Goal: Transaction & Acquisition: Purchase product/service

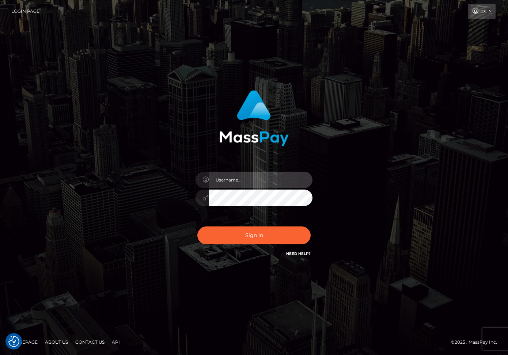
click at [223, 180] on input "text" at bounding box center [261, 180] width 104 height 16
type input "dariag"
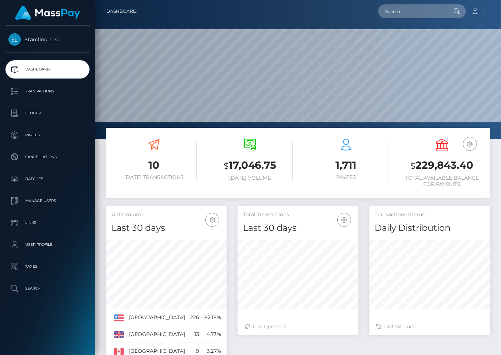
scroll to position [129, 121]
click at [36, 133] on p "Payees" at bounding box center [47, 135] width 78 height 11
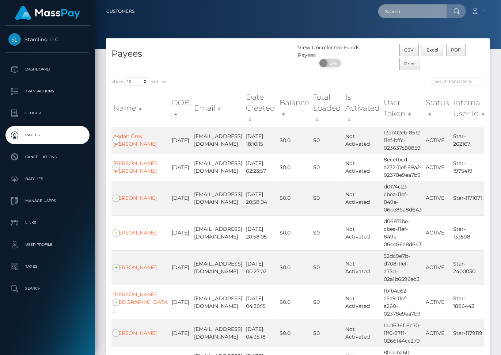
click at [413, 10] on input "text" at bounding box center [412, 11] width 69 height 14
paste input "3016158"
type input "3016158"
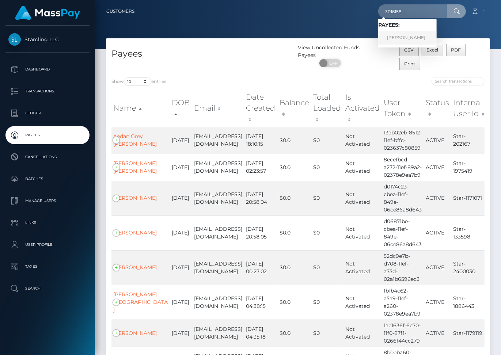
click at [421, 35] on link "Elizabeth Farr" at bounding box center [407, 38] width 59 height 14
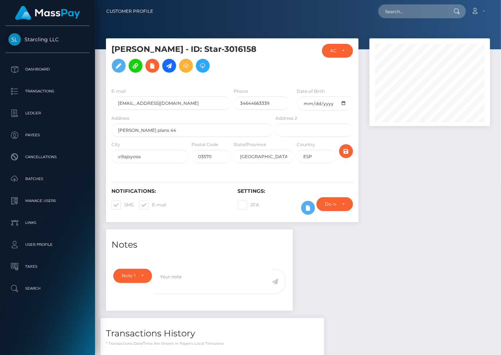
scroll to position [88, 121]
click at [152, 208] on span at bounding box center [152, 204] width 0 height 5
click at [152, 205] on input "E-mail" at bounding box center [154, 202] width 5 height 5
checkbox input "false"
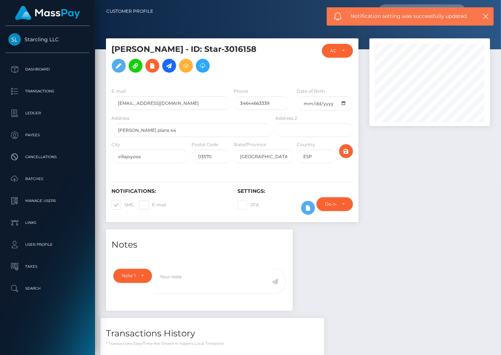
click at [124, 208] on span at bounding box center [124, 204] width 0 height 5
click at [124, 205] on input "SMS" at bounding box center [126, 202] width 5 height 5
checkbox input "false"
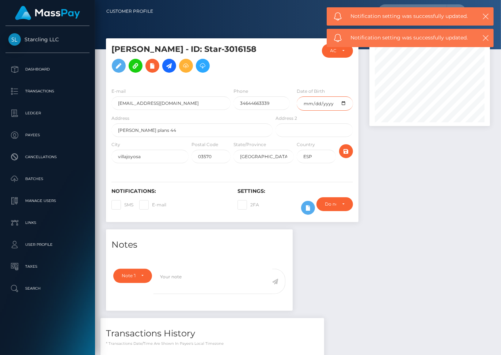
click at [344, 111] on input "date" at bounding box center [325, 104] width 56 height 14
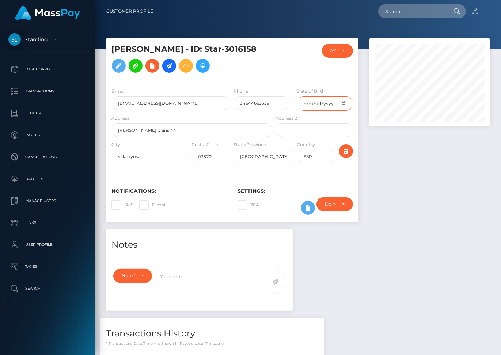
type input "1984-02-22"
click at [346, 156] on icon "submit" at bounding box center [346, 151] width 9 height 9
click at [165, 71] on icon at bounding box center [169, 65] width 9 height 9
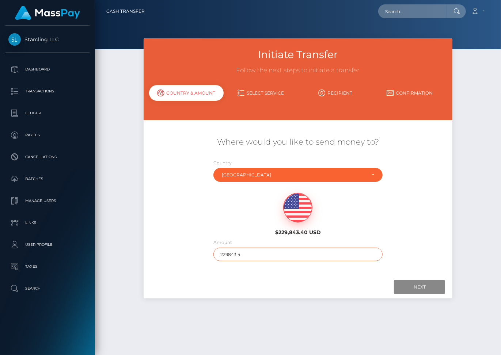
click at [229, 248] on input "229843.4" at bounding box center [298, 255] width 169 height 14
type input "170"
click at [415, 280] on input "Next" at bounding box center [419, 287] width 51 height 14
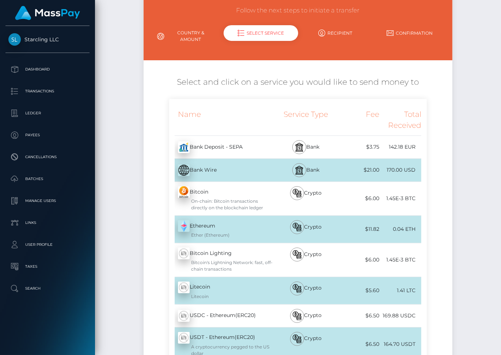
scroll to position [17, 0]
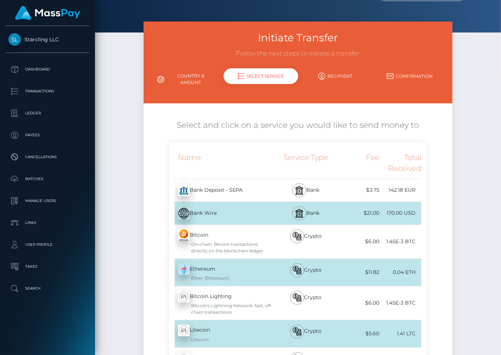
click at [265, 188] on div "Bank Deposit - SEPA - EUR" at bounding box center [221, 190] width 105 height 20
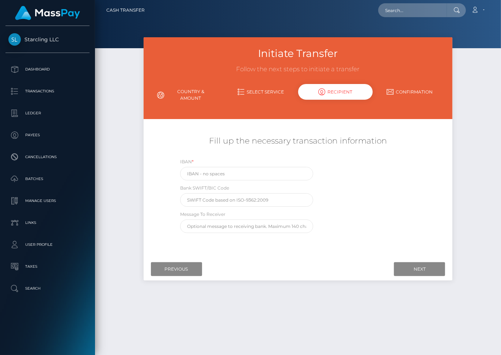
scroll to position [0, 0]
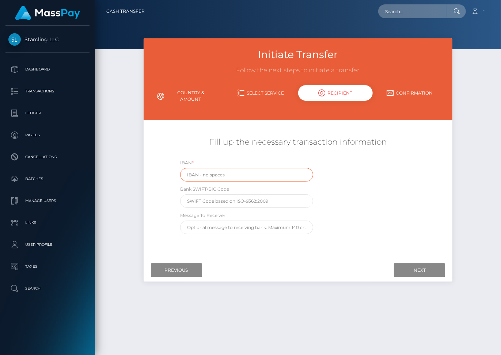
click at [199, 168] on input "text" at bounding box center [246, 175] width 133 height 14
paste input "ES2800813168410001345443"
type input "ES2800813168410001345443"
click at [202, 195] on input "text" at bounding box center [246, 202] width 133 height 14
paste input "BSABESBBXXX"
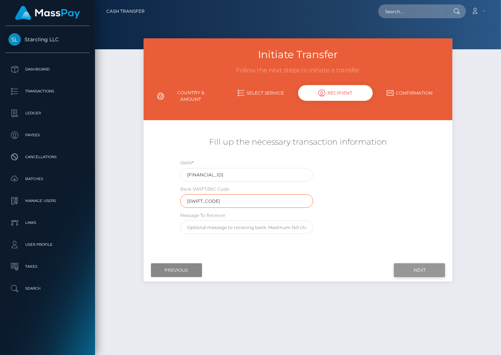
type input "BSABESBBXXX"
click at [404, 265] on input "Next" at bounding box center [419, 271] width 51 height 14
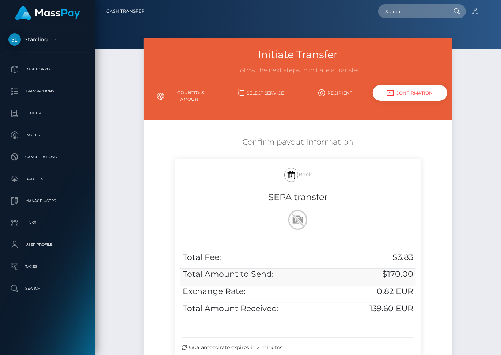
scroll to position [70, 0]
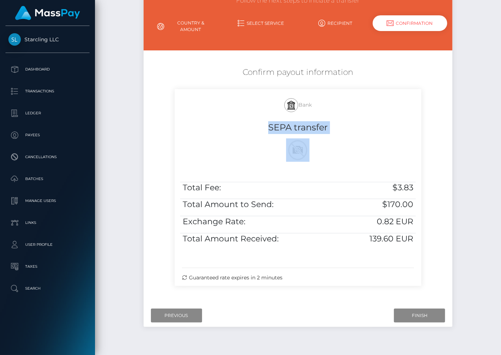
drag, startPoint x: 269, startPoint y: 119, endPoint x: 417, endPoint y: 240, distance: 191.0
click at [417, 240] on div "Bank SEPA transfer Total Fee: $3.83 Total Amount to Send: $170.00 Exchange Rate…" at bounding box center [298, 187] width 247 height 197
copy div "SEPA transfer"
click at [423, 310] on input "Finish" at bounding box center [419, 316] width 51 height 14
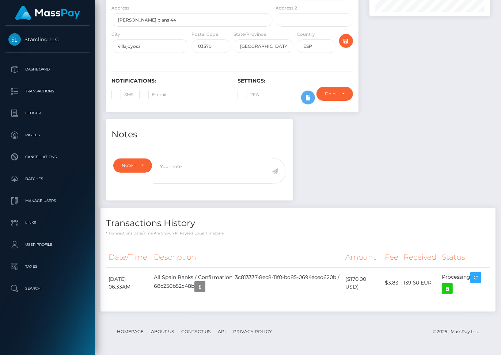
scroll to position [88, 121]
drag, startPoint x: 109, startPoint y: 278, endPoint x: 474, endPoint y: 277, distance: 365.3
click at [474, 277] on tr "[DATE] 06:33AM All Spain Banks / Confirmation: 3c813337-8ec8-11f0-bd85-0694aced…" at bounding box center [298, 283] width 384 height 31
copy tr "[DATE] 06:33AM All Spain Banks / Confirmation: 3c813337-8ec8-11f0-bd85-0694aced…"
click at [450, 289] on icon at bounding box center [447, 289] width 9 height 9
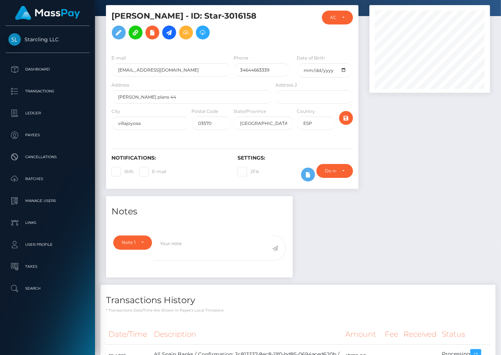
scroll to position [0, 0]
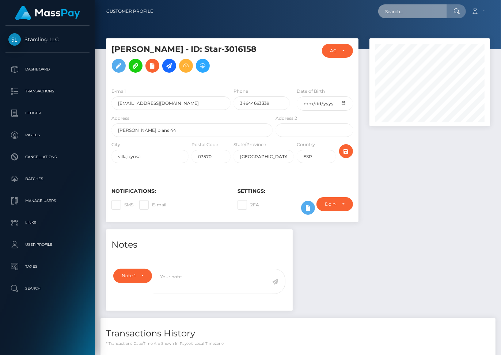
click at [406, 14] on input "text" at bounding box center [412, 11] width 69 height 14
paste input "206867"
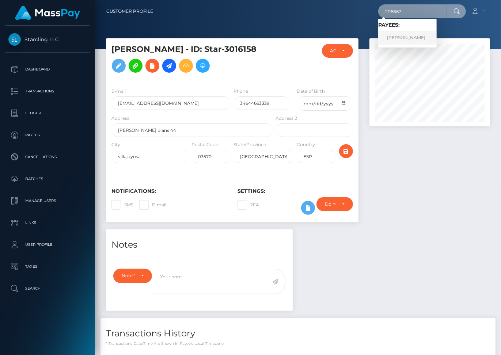
type input "206867"
click at [403, 37] on link "[PERSON_NAME]" at bounding box center [407, 38] width 59 height 14
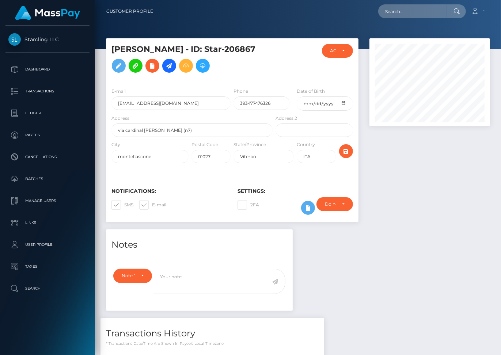
click at [124, 208] on span at bounding box center [124, 204] width 0 height 5
click at [124, 205] on input "SMS" at bounding box center [126, 202] width 5 height 5
checkbox input "false"
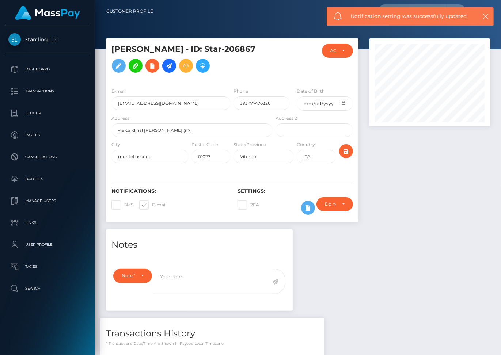
click at [152, 208] on span at bounding box center [152, 204] width 0 height 5
click at [152, 205] on input "E-mail" at bounding box center [154, 202] width 5 height 5
checkbox input "false"
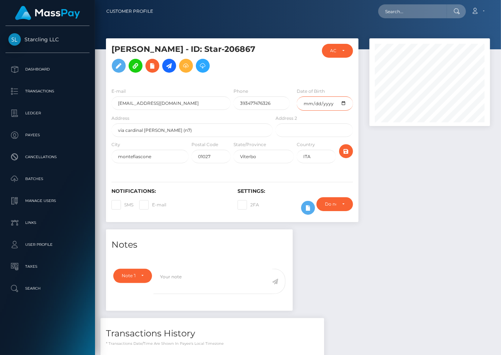
click at [323, 111] on input "date" at bounding box center [325, 104] width 56 height 14
click at [344, 111] on input "date" at bounding box center [325, 104] width 56 height 14
type input "[DATE]"
click at [348, 156] on icon "submit" at bounding box center [346, 151] width 9 height 9
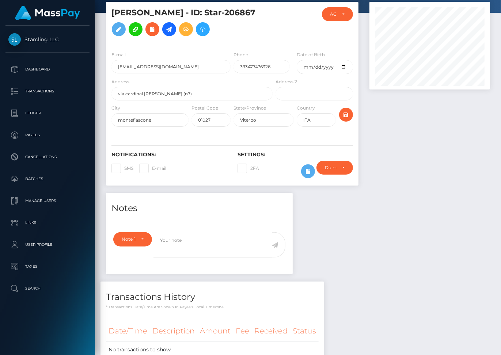
scroll to position [37, 0]
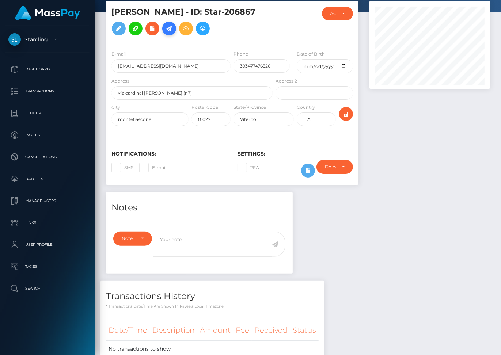
click at [165, 33] on icon at bounding box center [169, 28] width 9 height 9
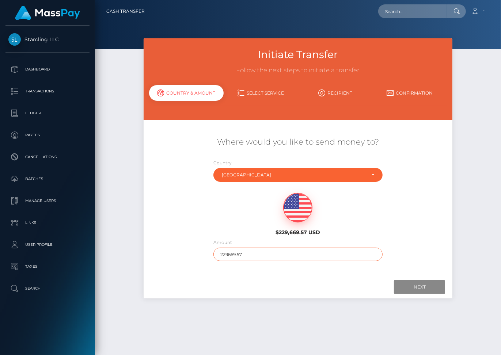
click at [242, 248] on input "229669.57" at bounding box center [298, 255] width 169 height 14
type input "175"
click at [405, 280] on input "Next" at bounding box center [419, 287] width 51 height 14
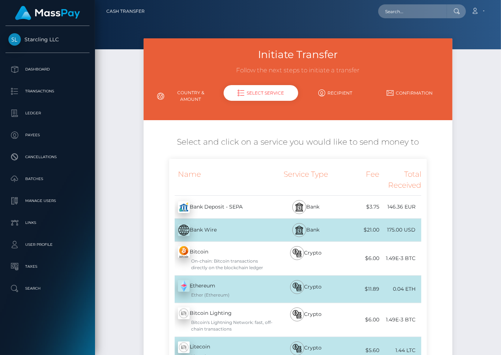
click at [231, 197] on div "Bank Deposit - SEPA - EUR" at bounding box center [221, 207] width 105 height 20
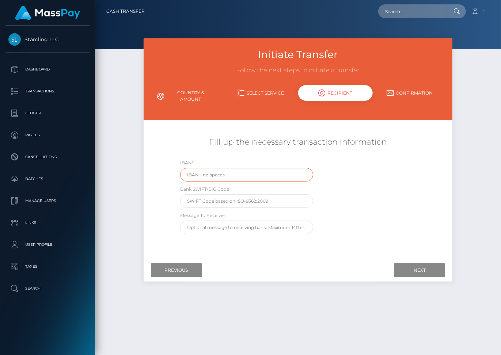
click at [203, 169] on input "text" at bounding box center [246, 175] width 133 height 14
paste input "IT12D3608105138278889278897"
type input "IT12D3608105138278889278897"
click at [205, 195] on input "text" at bounding box center [246, 202] width 133 height 14
paste input "BPPIITRRXXX"
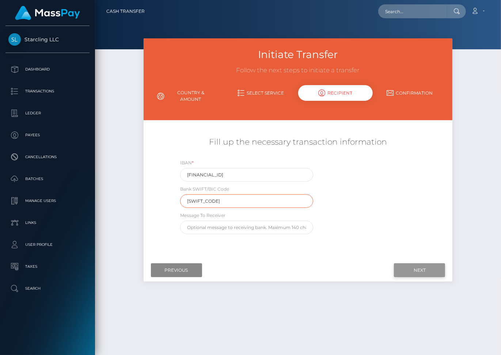
type input "BPPIITRRXXX"
click at [415, 264] on input "Next" at bounding box center [419, 271] width 51 height 14
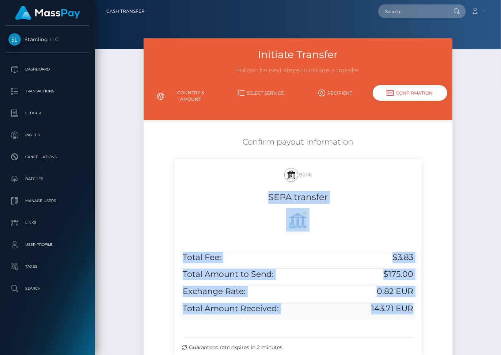
drag, startPoint x: 267, startPoint y: 187, endPoint x: 409, endPoint y: 312, distance: 188.9
click at [409, 312] on div "Bank SEPA transfer Total Fee: $3.83 Total Amount to Send: $175.00 Exchange Rate…" at bounding box center [298, 257] width 247 height 197
copy div "SEPA transfer Total Fee: $3.83 Total Amount to Send: $175.00 Exchange Rate: 0.8…"
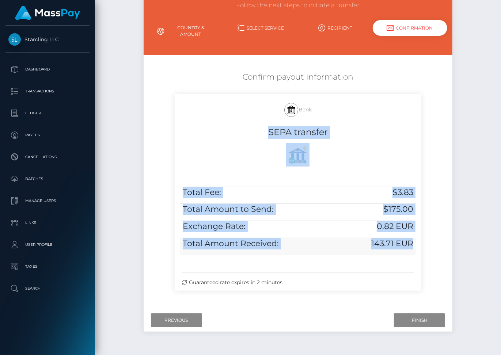
scroll to position [78, 0]
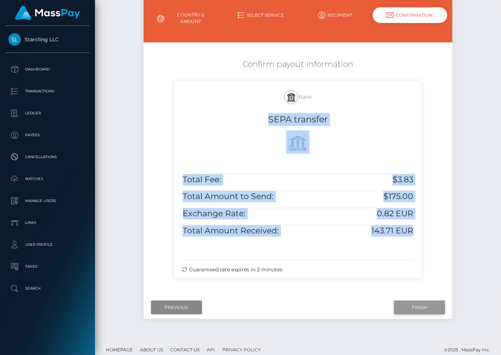
click at [425, 301] on input "Finish" at bounding box center [419, 308] width 51 height 14
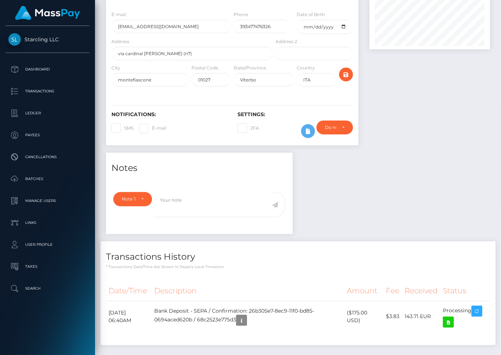
scroll to position [99, 0]
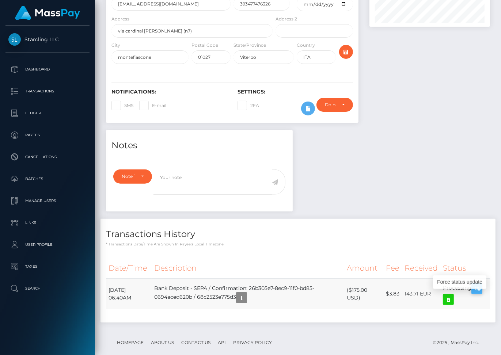
drag, startPoint x: 108, startPoint y: 298, endPoint x: 483, endPoint y: 295, distance: 375.6
click at [483, 295] on tr "[DATE] 06:40AM Bank Deposit - SEPA / Confirmation: 26b305e7-8ec9-11f0-bd85-0694…" at bounding box center [298, 294] width 384 height 31
copy tr "[DATE] 06:40AM Bank Deposit - SEPA / Confirmation: 26b305e7-8ec9-11f0-bd85-0694…"
click at [452, 305] on icon at bounding box center [448, 299] width 9 height 9
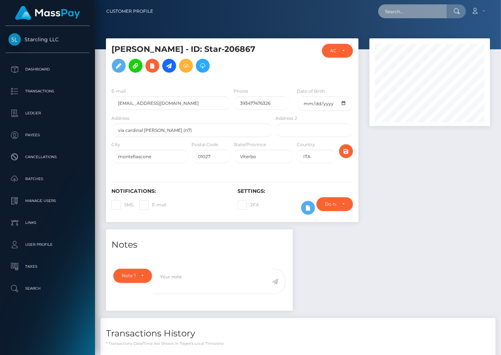
click at [396, 14] on input "text" at bounding box center [412, 11] width 69 height 14
paste input "2102694"
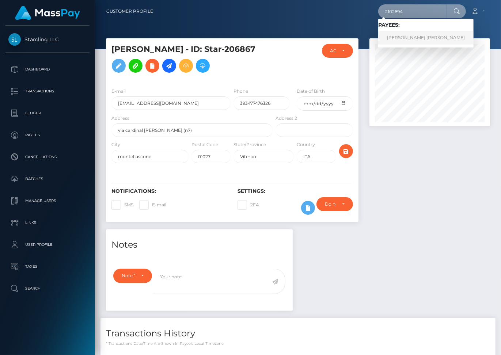
type input "2102694"
click at [416, 37] on link "[PERSON_NAME] [PERSON_NAME]" at bounding box center [425, 38] width 95 height 14
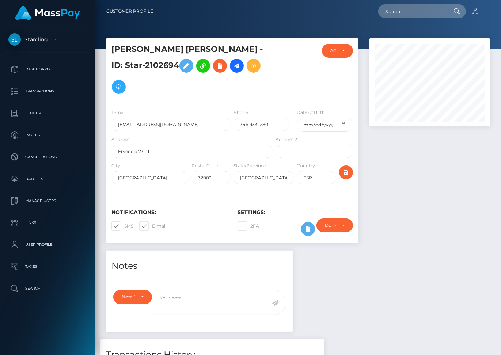
click at [152, 223] on span at bounding box center [152, 225] width 0 height 5
click at [152, 222] on input "E-mail" at bounding box center [154, 224] width 5 height 5
checkbox input "false"
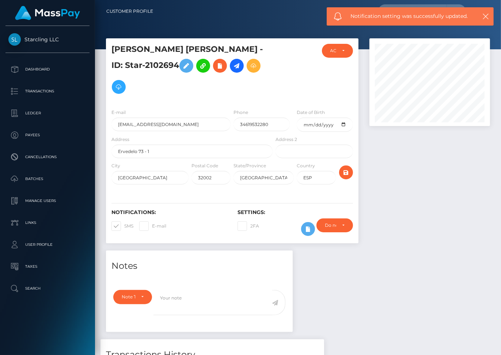
click at [124, 223] on span at bounding box center [124, 225] width 0 height 5
click at [124, 222] on input "SMS" at bounding box center [126, 224] width 5 height 5
checkbox input "false"
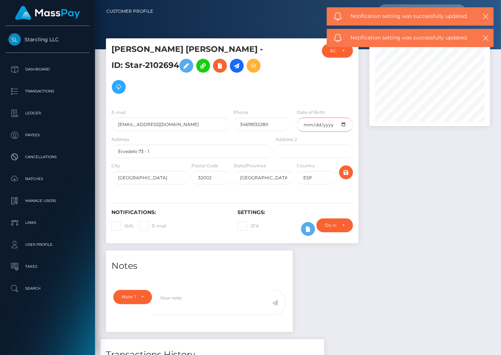
click at [345, 118] on input "date" at bounding box center [325, 125] width 56 height 14
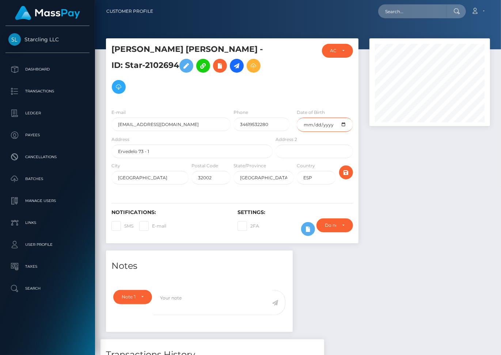
type input "[DATE]"
click at [346, 168] on icon "submit" at bounding box center [346, 172] width 9 height 9
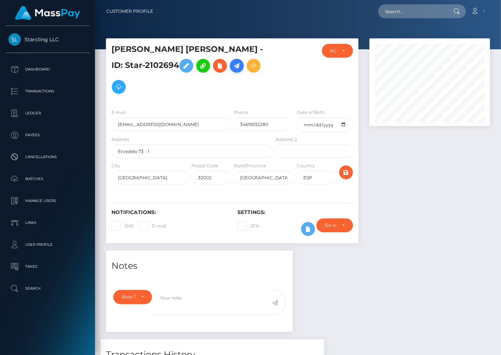
click at [233, 64] on icon at bounding box center [237, 65] width 9 height 9
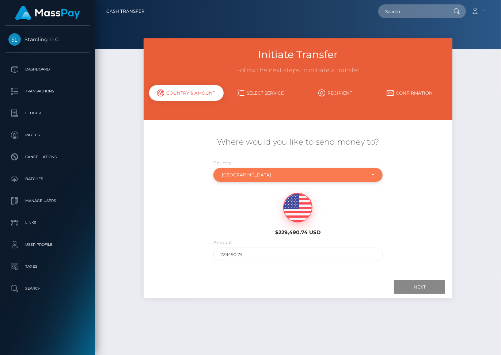
click at [259, 172] on div "Spain" at bounding box center [294, 175] width 144 height 6
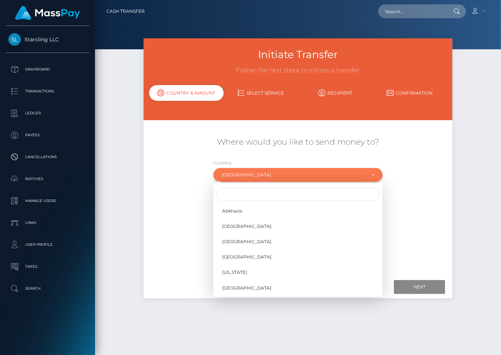
scroll to position [2693, 0]
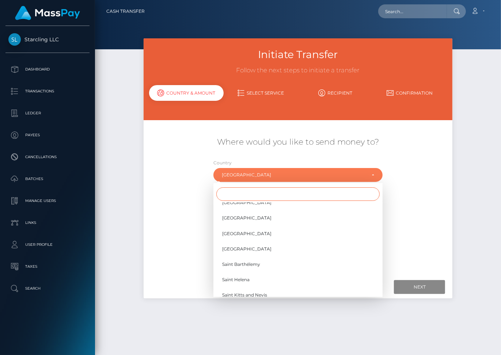
click at [237, 188] on input "Search" at bounding box center [297, 195] width 163 height 14
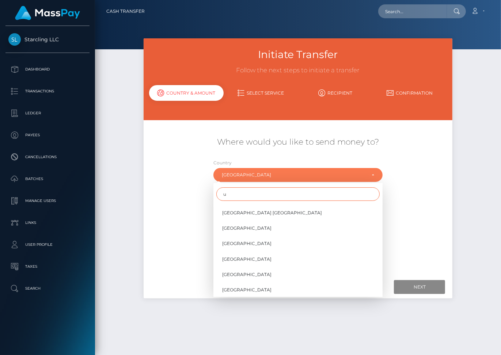
scroll to position [0, 0]
type input "uni"
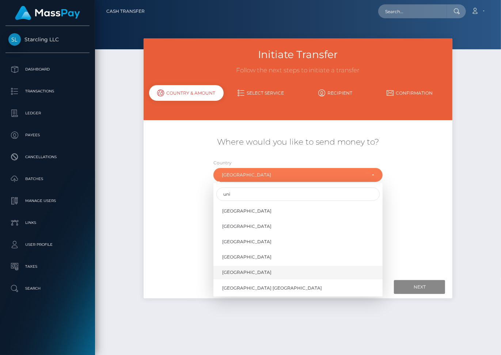
click at [244, 270] on span "United States" at bounding box center [246, 273] width 49 height 7
select select "[GEOGRAPHIC_DATA]"
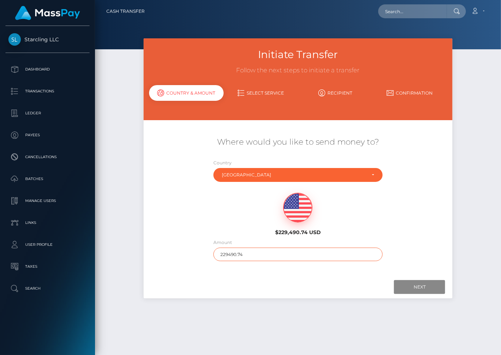
click at [246, 248] on input "229490.74" at bounding box center [298, 255] width 169 height 14
type input "860"
click at [429, 280] on input "Next" at bounding box center [419, 287] width 51 height 14
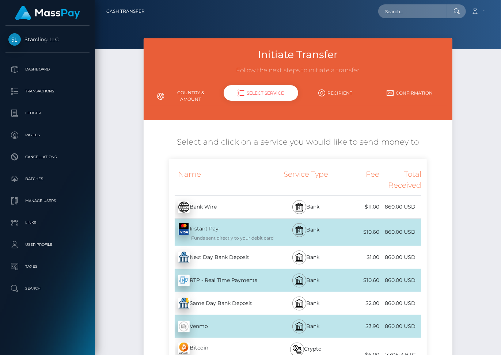
click at [239, 250] on div "Next Day Bank Deposit - USD" at bounding box center [221, 258] width 105 height 20
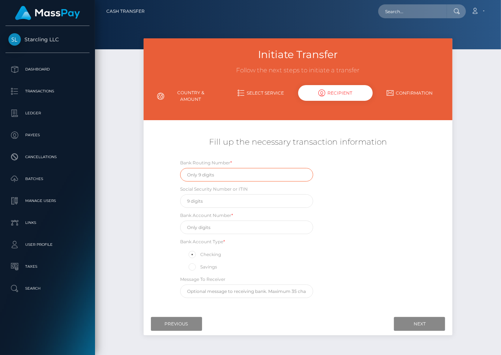
click at [200, 168] on input "text" at bounding box center [246, 175] width 133 height 14
paste input "084009519"
type input "084009519"
click at [197, 222] on input "text" at bounding box center [246, 228] width 133 height 14
paste input "574536472231099"
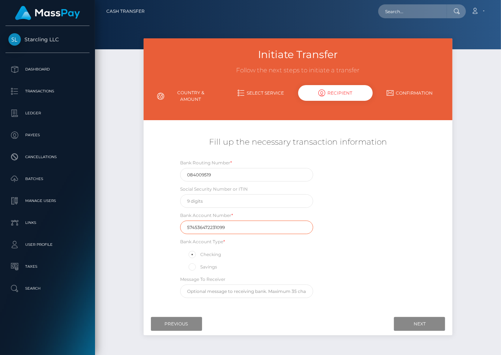
type input "574536472231099"
click at [351, 256] on div "Bank Routing Number * 084009519 Social Security Number or ITIN Bank Account Num…" at bounding box center [298, 230] width 258 height 143
click at [415, 317] on input "Next" at bounding box center [419, 324] width 51 height 14
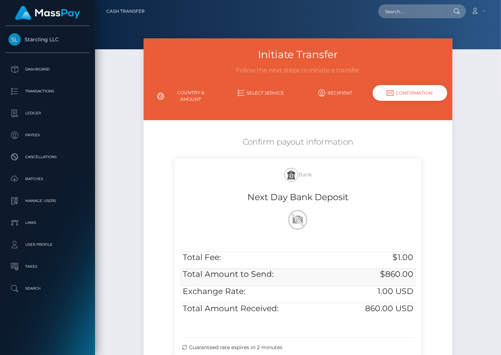
scroll to position [78, 0]
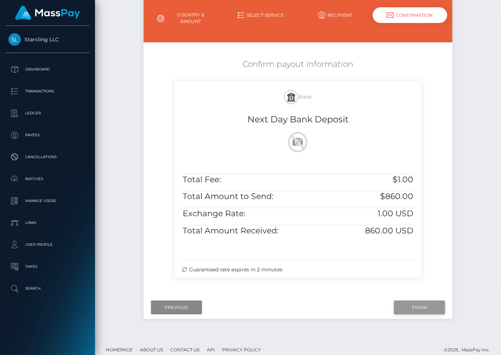
click at [405, 301] on input "Finish" at bounding box center [419, 308] width 51 height 14
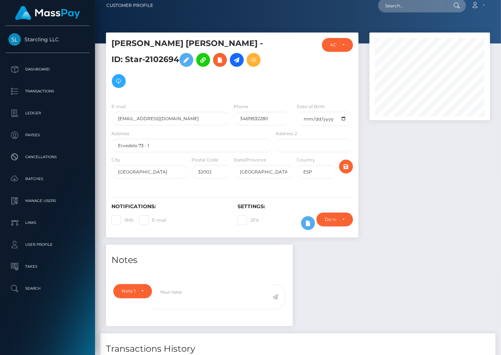
scroll to position [99, 0]
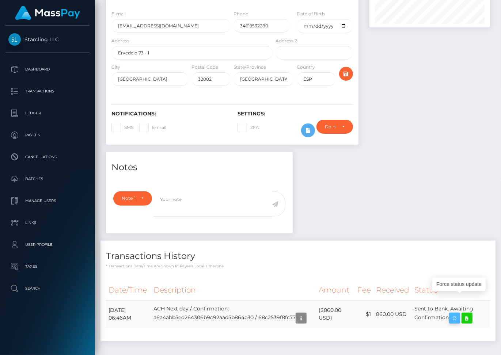
drag, startPoint x: 108, startPoint y: 291, endPoint x: 464, endPoint y: 298, distance: 356.6
click tr "September 11, 2025 06:46AM ACH Next day / Confirmation: a6a4abb5ed264306b9c92aa…"
copy tr "September 11, 2025 06:46AM ACH Next day / Confirmation: a6a4abb5ed264306b9c92aa…"
click icon
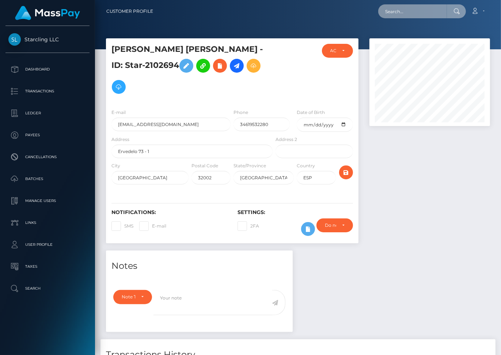
click input "text"
paste input "1277983"
type input "1277983"
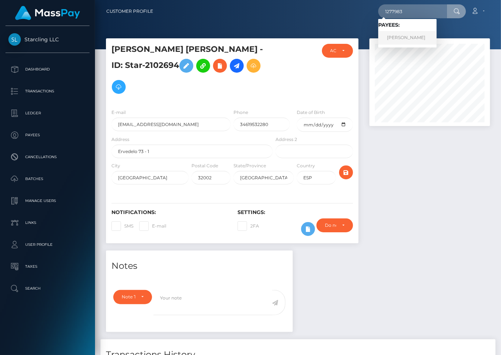
click link "Eleanor R Ortland"
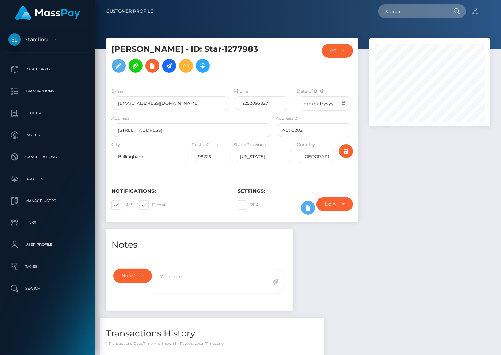
scroll to position [88, 121]
click at [152, 205] on span at bounding box center [152, 204] width 0 height 5
click at [152, 205] on input "E-mail" at bounding box center [154, 202] width 5 height 5
checkbox input "false"
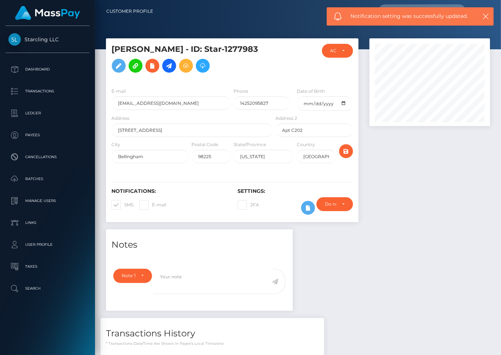
click at [124, 203] on span at bounding box center [124, 204] width 0 height 5
click at [124, 203] on input "SMS" at bounding box center [126, 202] width 5 height 5
checkbox input "false"
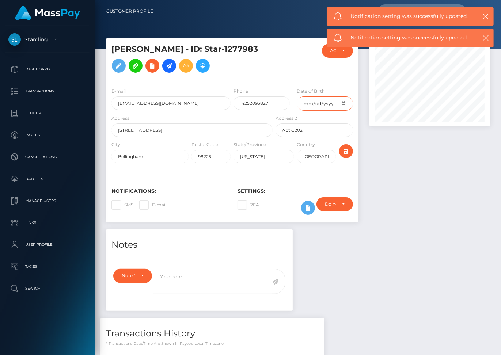
click at [318, 108] on input "date" at bounding box center [325, 104] width 56 height 14
click at [343, 103] on input "date" at bounding box center [325, 104] width 56 height 14
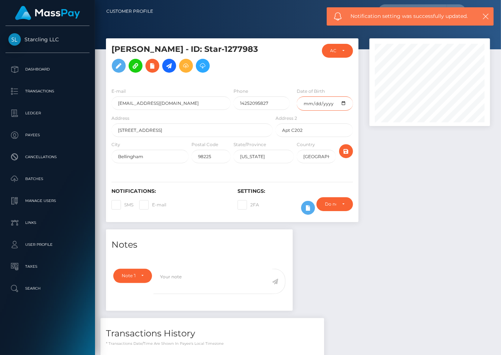
type input "[DATE]"
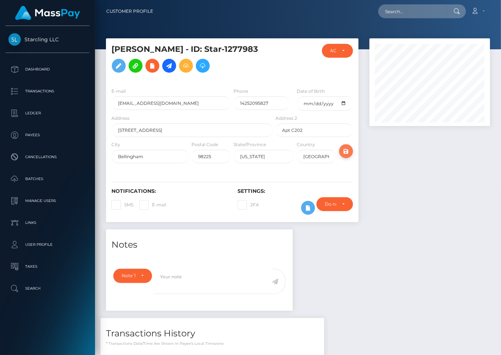
click at [346, 152] on icon "submit" at bounding box center [346, 151] width 9 height 9
click at [168, 65] on icon at bounding box center [169, 65] width 9 height 9
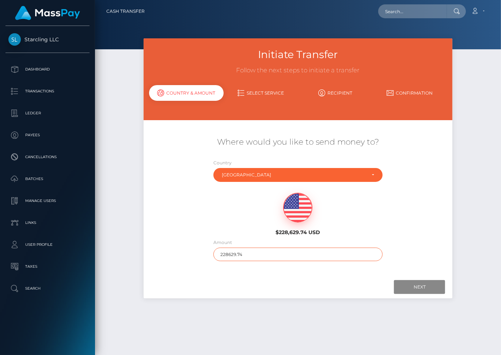
click at [224, 248] on input "228629.74" at bounding box center [298, 255] width 169 height 14
type input "190"
click at [412, 281] on input "Next" at bounding box center [419, 287] width 51 height 14
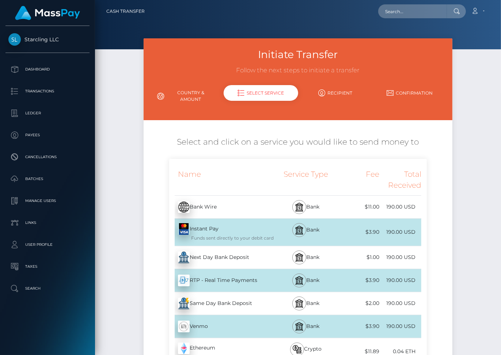
click at [235, 253] on div "Next Day Bank Deposit - USD" at bounding box center [221, 258] width 105 height 20
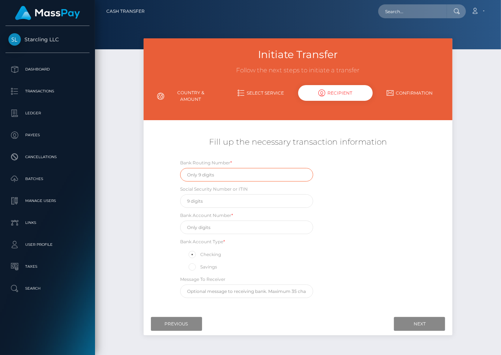
click at [234, 168] on input "text" at bounding box center [246, 175] width 133 height 14
paste input "125000105"
type input "125000105"
click at [203, 225] on input "text" at bounding box center [246, 228] width 133 height 14
paste input "153565833511"
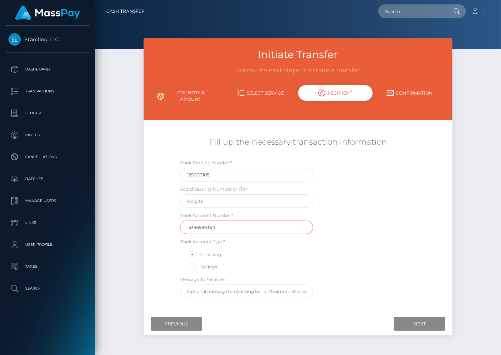
type input "153565833511"
click at [194, 195] on input "text" at bounding box center [246, 202] width 133 height 14
type input "364193933"
click at [405, 317] on input "Next" at bounding box center [419, 324] width 51 height 14
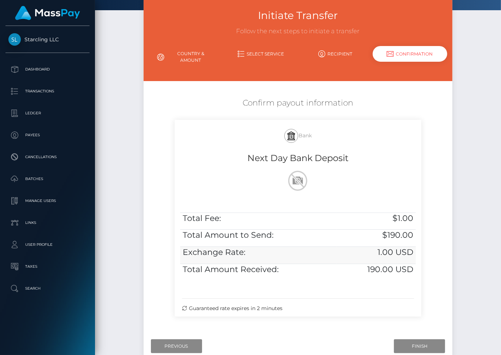
scroll to position [55, 0]
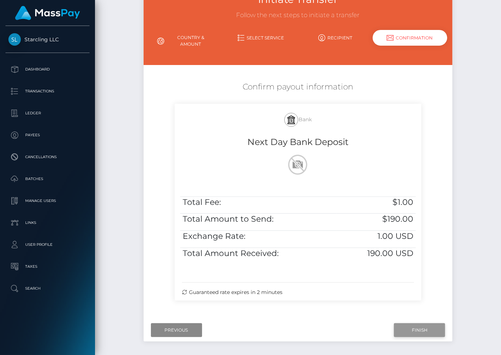
click at [402, 324] on input "Finish" at bounding box center [419, 331] width 51 height 14
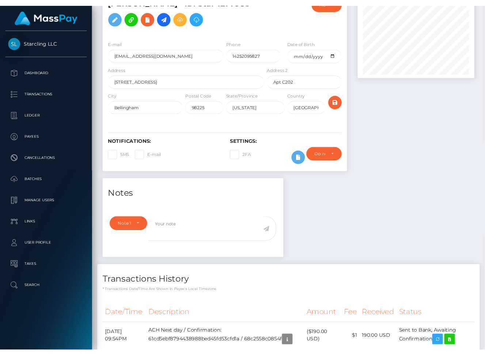
scroll to position [105, 0]
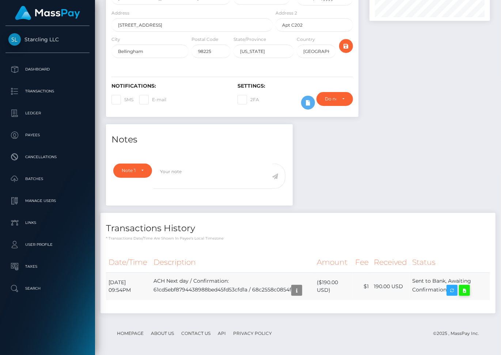
drag, startPoint x: 109, startPoint y: 280, endPoint x: 474, endPoint y: 287, distance: 365.8
click at [474, 287] on tr "[DATE] 09:54PM ACH Next day / Confirmation: 61cd5ebf8794438988bed45fd53cfd1a / …" at bounding box center [298, 287] width 384 height 28
copy table "Date/Time Description Amount Fee Received Status"
click at [469, 291] on icon at bounding box center [464, 290] width 9 height 9
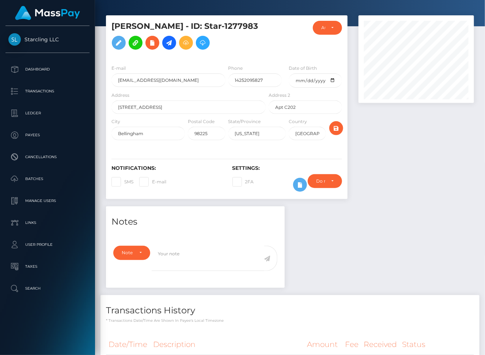
scroll to position [0, 0]
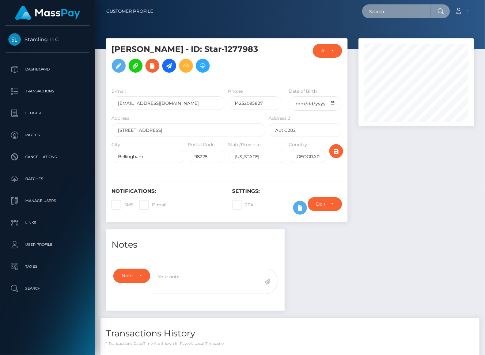
click at [380, 14] on input "text" at bounding box center [396, 11] width 69 height 14
paste input "1637473"
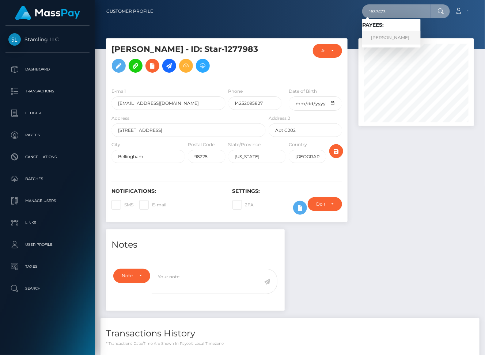
type input "1637473"
click at [411, 38] on link "Sean Michael Grillone" at bounding box center [391, 38] width 59 height 14
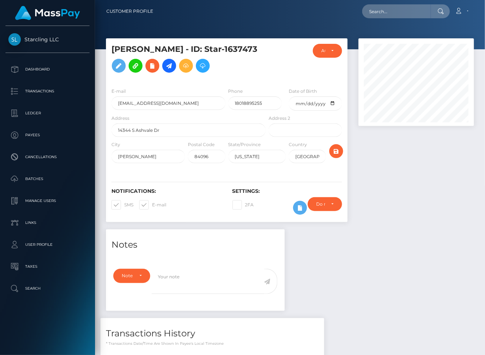
scroll to position [88, 116]
click at [152, 204] on span at bounding box center [152, 204] width 0 height 5
click at [152, 204] on input "E-mail" at bounding box center [154, 202] width 5 height 5
checkbox input "false"
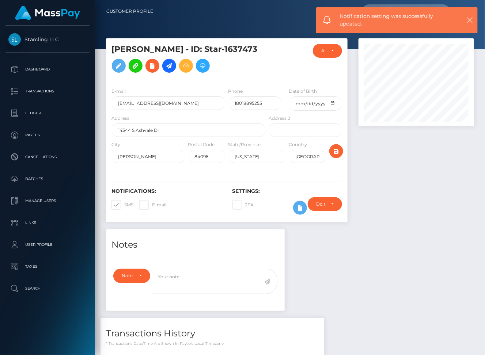
click at [124, 204] on span at bounding box center [124, 204] width 0 height 5
click at [124, 204] on input "SMS" at bounding box center [126, 202] width 5 height 5
checkbox input "false"
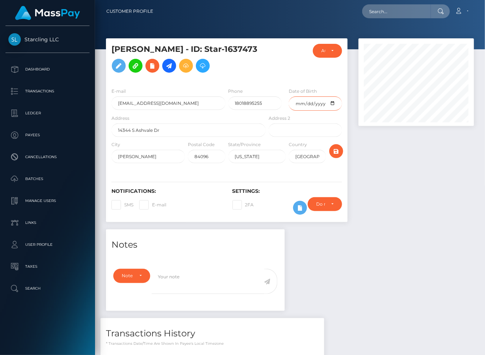
click at [313, 101] on input "date" at bounding box center [315, 104] width 53 height 14
click at [336, 104] on input "date" at bounding box center [315, 104] width 53 height 14
click at [334, 103] on input "date" at bounding box center [315, 104] width 53 height 14
type input "[DATE]"
click at [339, 144] on div at bounding box center [338, 154] width 20 height 26
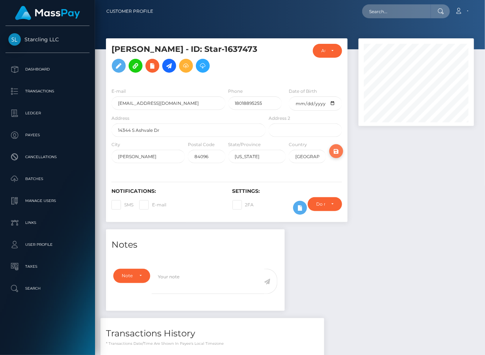
click at [339, 147] on icon "submit" at bounding box center [336, 151] width 9 height 9
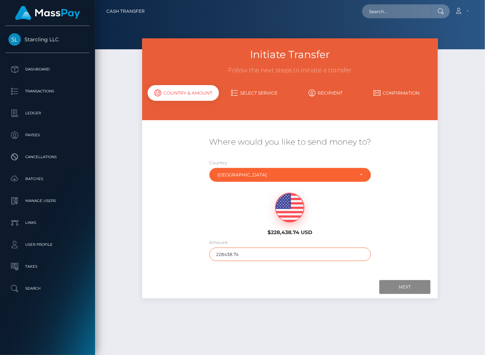
click at [228, 255] on input "228438.74" at bounding box center [291, 255] width 162 height 14
type input "5480"
click at [398, 285] on input "Next" at bounding box center [405, 287] width 51 height 14
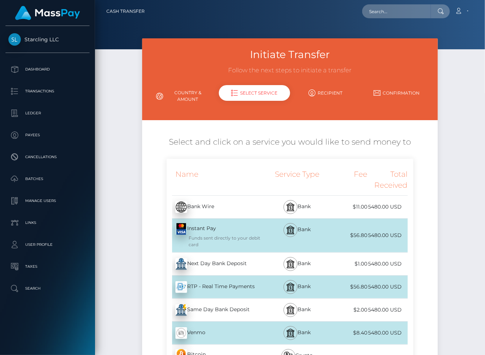
click at [257, 260] on div "Next Day Bank Deposit - USD" at bounding box center [217, 264] width 101 height 20
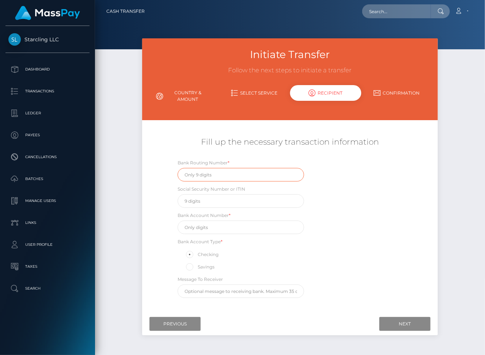
click at [233, 175] on input "text" at bounding box center [241, 175] width 127 height 14
paste input "324377516"
type input "324377516"
click at [219, 229] on input "text" at bounding box center [241, 228] width 127 height 14
paste input "746021317755"
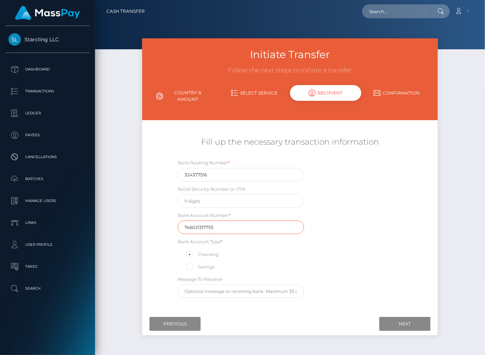
type input "746021317755"
click at [226, 202] on input "text" at bounding box center [241, 202] width 127 height 14
type input "616404629"
click at [411, 319] on input "Next" at bounding box center [405, 324] width 51 height 14
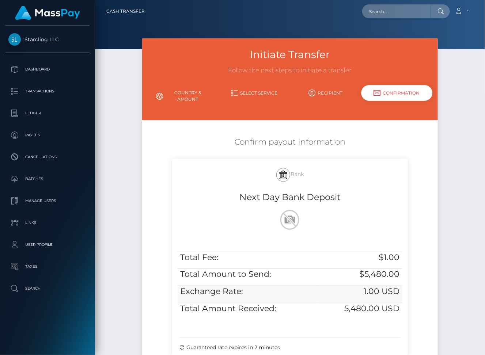
scroll to position [84, 0]
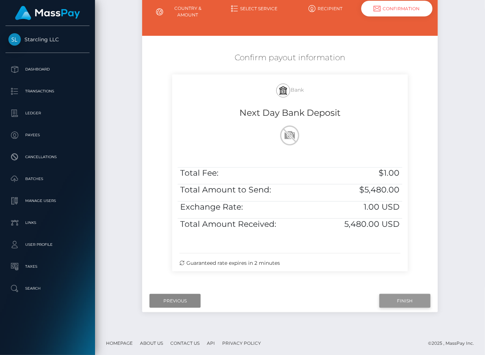
click at [404, 299] on input "Finish" at bounding box center [405, 301] width 51 height 14
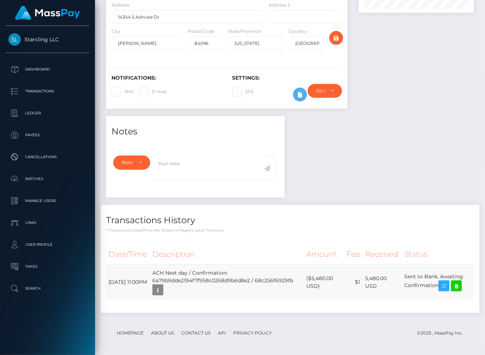
scroll to position [88, 116]
drag, startPoint x: 109, startPoint y: 278, endPoint x: 465, endPoint y: 283, distance: 356.2
click at [465, 283] on tr "[DATE] 11:00PM ACH Next day / Confirmation: 6a79b9dde2194f7f958c0268d9b6d8e2 / …" at bounding box center [290, 282] width 368 height 35
copy table "Date/Time Description Amount Fee Received Status"
click at [460, 286] on icon at bounding box center [456, 286] width 9 height 9
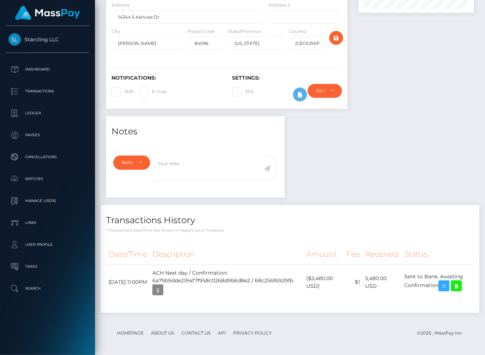
scroll to position [0, 0]
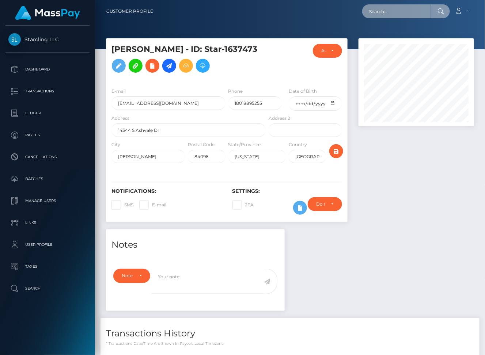
click at [386, 8] on input "text" at bounding box center [396, 11] width 69 height 14
paste input "3128598"
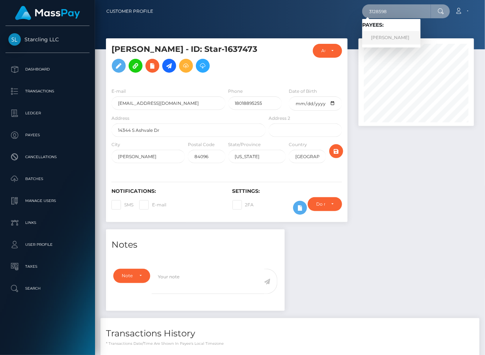
type input "3128598"
click at [395, 41] on link "[PERSON_NAME]" at bounding box center [391, 38] width 59 height 14
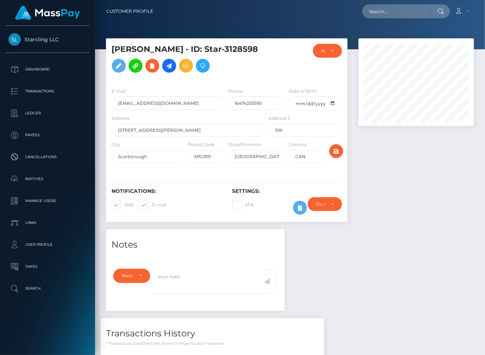
scroll to position [88, 116]
click at [152, 202] on span at bounding box center [152, 204] width 0 height 5
click at [152, 202] on input "E-mail" at bounding box center [154, 202] width 5 height 5
checkbox input "false"
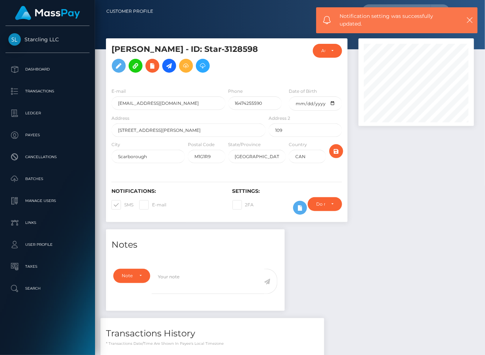
click at [124, 203] on span at bounding box center [124, 204] width 0 height 5
click at [124, 203] on input "SMS" at bounding box center [126, 202] width 5 height 5
checkbox input "false"
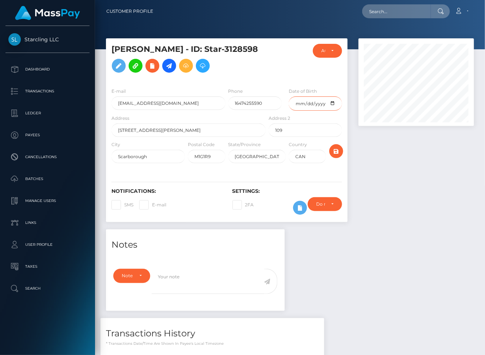
click at [314, 102] on input "date" at bounding box center [315, 104] width 53 height 14
click at [332, 102] on input "date" at bounding box center [315, 104] width 53 height 14
type input "[DATE]"
click at [338, 148] on icon "submit" at bounding box center [336, 151] width 9 height 9
click at [172, 64] on icon at bounding box center [169, 65] width 9 height 9
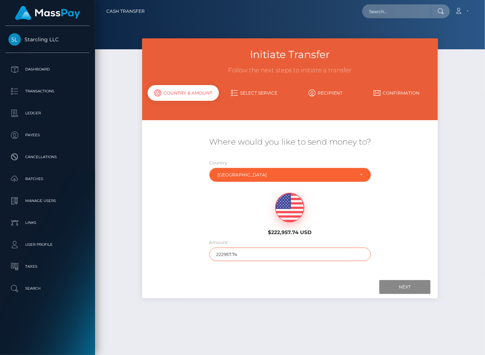
click at [223, 254] on input "222957.74" at bounding box center [291, 255] width 162 height 14
type input "250"
click at [415, 287] on input "Next" at bounding box center [405, 287] width 51 height 14
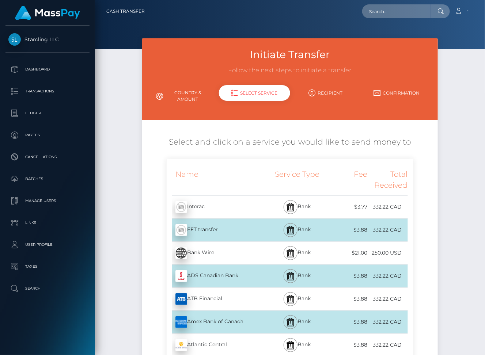
scroll to position [2090, 0]
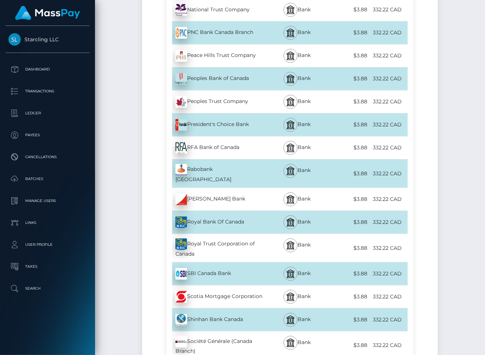
click at [257, 212] on div "Royal Bank Of Canada - CAD" at bounding box center [217, 222] width 101 height 20
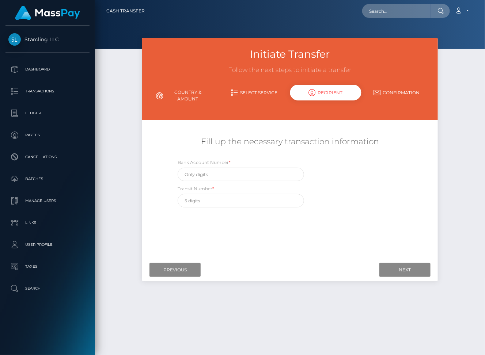
scroll to position [0, 0]
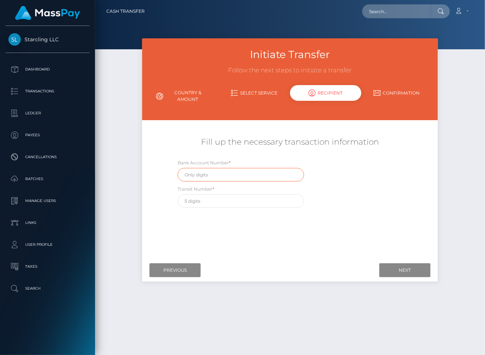
click at [201, 174] on input "text" at bounding box center [241, 175] width 127 height 14
paste input "062025290606"
type input "062025290606"
click at [210, 205] on input "text" at bounding box center [241, 202] width 127 height 14
paste input "06202"
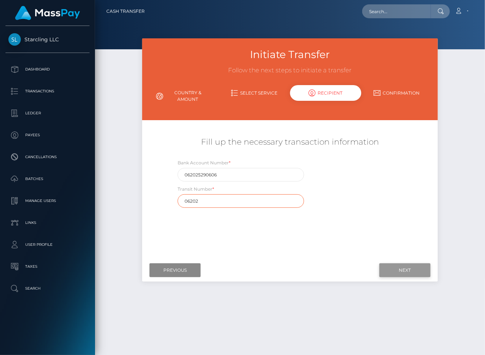
type input "06202"
click at [406, 271] on input "Next" at bounding box center [405, 271] width 51 height 14
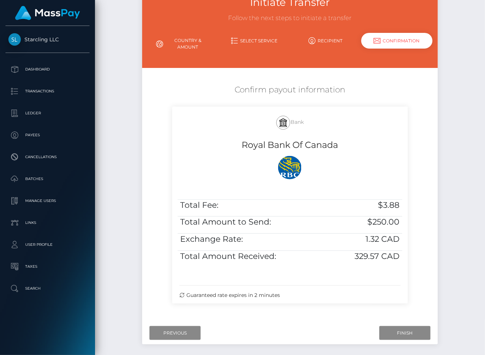
scroll to position [77, 0]
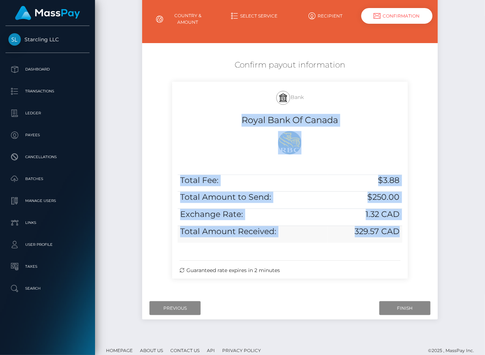
drag, startPoint x: 242, startPoint y: 122, endPoint x: 398, endPoint y: 234, distance: 191.7
click at [398, 234] on div "Bank Royal Bank Of Canada Total Fee: $3.88 Total Amount to Send: $250.00 Exchan…" at bounding box center [290, 180] width 236 height 197
copy div "Royal Bank Of Canada Total Fee: $3.88 Total Amount to Send: $250.00 Exchange Ra…"
click at [403, 309] on input "Finish" at bounding box center [405, 309] width 51 height 14
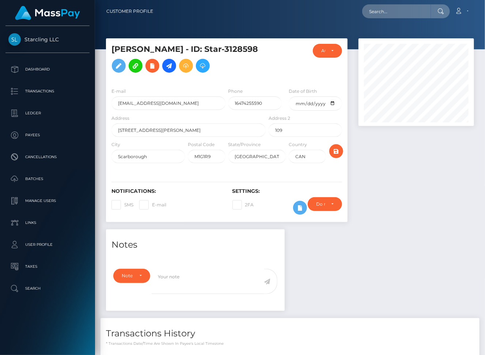
scroll to position [79, 0]
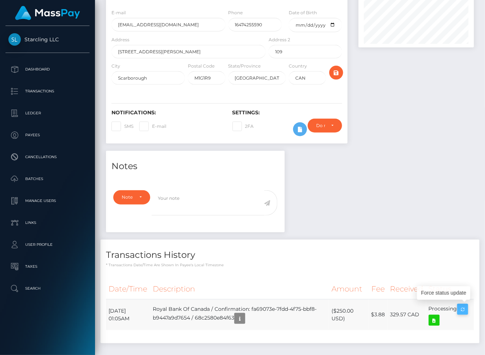
drag, startPoint x: 108, startPoint y: 308, endPoint x: 460, endPoint y: 306, distance: 351.4
click at [460, 306] on tr "September 11, 2025 01:05AM Royal Bank Of Canada / Confirmation: fa69073e-7fdd-4…" at bounding box center [290, 315] width 368 height 31
copy tr "September 11, 2025 01:05AM Royal Bank Of Canada / Confirmation: fa69073e-7fdd-4…"
click at [436, 318] on icon at bounding box center [434, 320] width 9 height 9
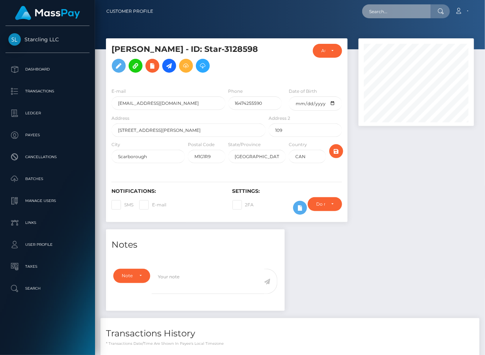
click at [410, 9] on input "text" at bounding box center [396, 11] width 69 height 14
paste input "2809641"
type input "2809641"
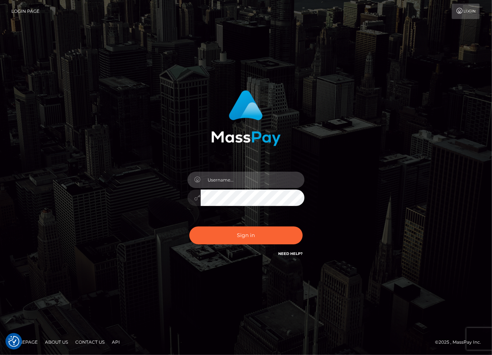
click at [219, 177] on input "text" at bounding box center [253, 180] width 104 height 16
type input "dariag"
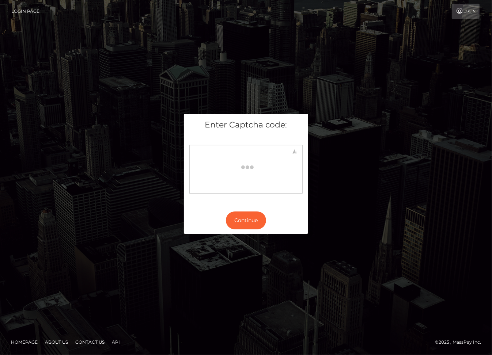
click at [183, 85] on div "Enter Captcha code: Continue" at bounding box center [246, 177] width 492 height 237
click at [368, 271] on div "Enter Captcha code: Continue" at bounding box center [246, 177] width 492 height 237
click at [256, 221] on button "Continue" at bounding box center [246, 221] width 40 height 18
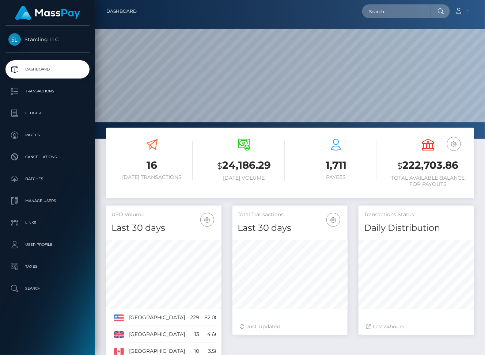
scroll to position [129, 116]
click at [35, 180] on p "Batches" at bounding box center [47, 179] width 78 height 11
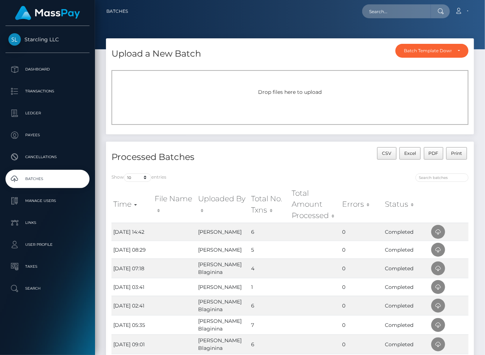
click at [254, 93] on div "Drop files here to upload" at bounding box center [290, 92] width 341 height 8
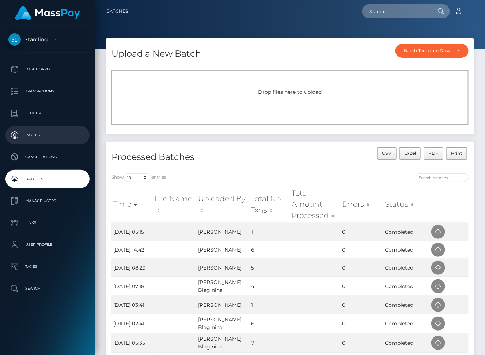
click at [30, 131] on p "Payees" at bounding box center [47, 135] width 78 height 11
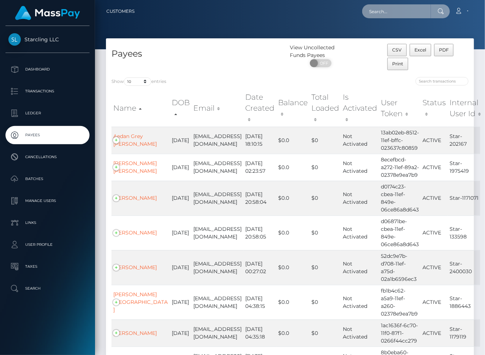
click at [407, 12] on input "text" at bounding box center [396, 11] width 69 height 14
paste input "2809641"
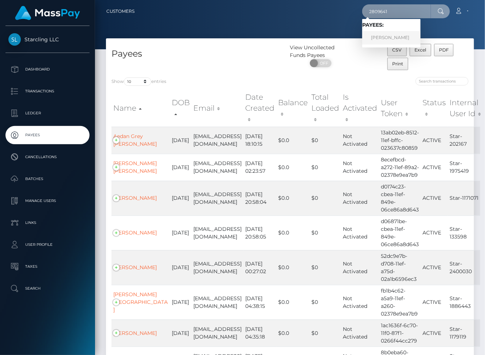
type input "2809641"
click at [408, 40] on link "[PERSON_NAME]" at bounding box center [391, 38] width 59 height 14
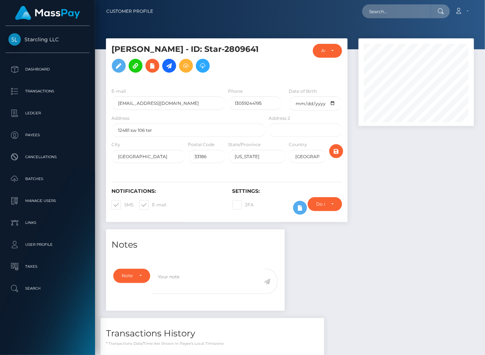
scroll to position [88, 116]
click at [124, 204] on span at bounding box center [124, 204] width 0 height 5
click at [124, 204] on input "SMS" at bounding box center [126, 202] width 5 height 5
checkbox input "false"
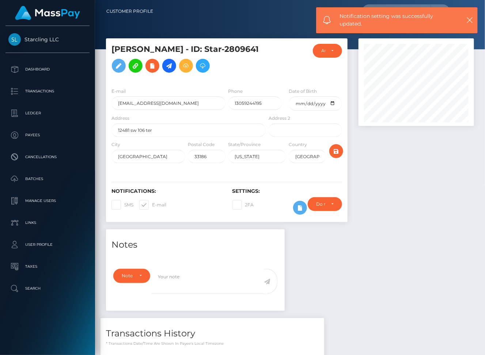
click at [152, 203] on span at bounding box center [152, 204] width 0 height 5
click at [152, 203] on input "E-mail" at bounding box center [154, 202] width 5 height 5
checkbox input "false"
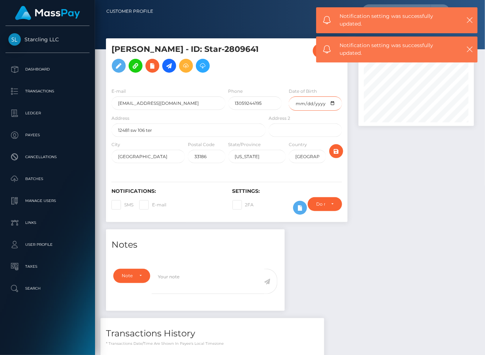
click at [311, 100] on input "date" at bounding box center [315, 104] width 53 height 14
click at [331, 104] on input "date" at bounding box center [315, 104] width 53 height 14
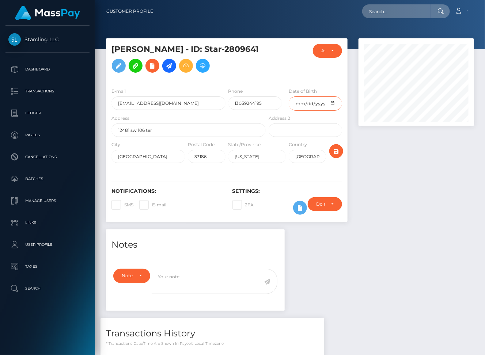
type input "[DATE]"
click at [337, 151] on icon "submit" at bounding box center [336, 151] width 9 height 9
click at [340, 151] on icon "submit" at bounding box center [336, 151] width 9 height 9
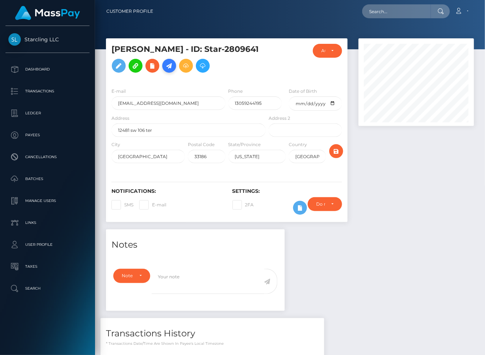
click at [168, 65] on icon at bounding box center [169, 65] width 9 height 9
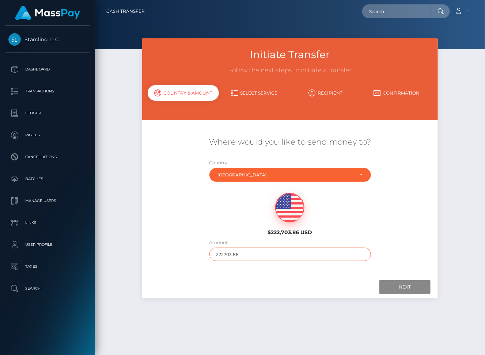
click at [229, 254] on input "222703.86" at bounding box center [291, 255] width 162 height 14
type input "590"
click at [411, 286] on input "Next" at bounding box center [405, 287] width 51 height 14
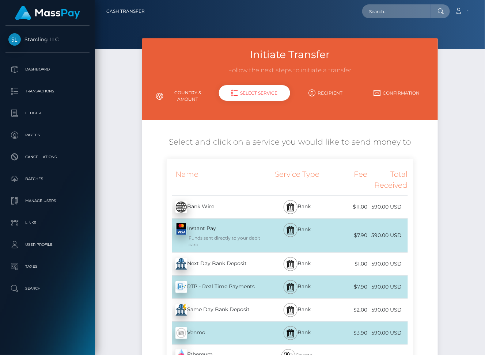
click at [223, 264] on div "Next Day Bank Deposit - USD" at bounding box center [217, 264] width 101 height 20
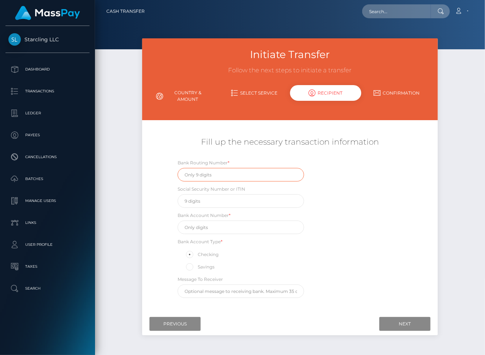
click at [203, 174] on input "text" at bounding box center [241, 175] width 127 height 14
paste input "067014822"
type input "067014822"
click at [207, 228] on input "text" at bounding box center [241, 228] width 127 height 14
paste input "4363043434"
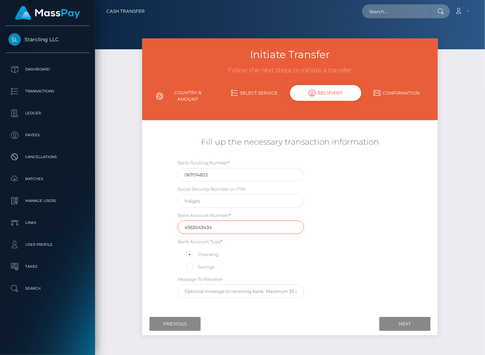
type input "4363043434"
click at [210, 200] on input "text" at bounding box center [241, 202] width 127 height 14
type input "591677546"
click at [400, 324] on input "Next" at bounding box center [405, 324] width 51 height 14
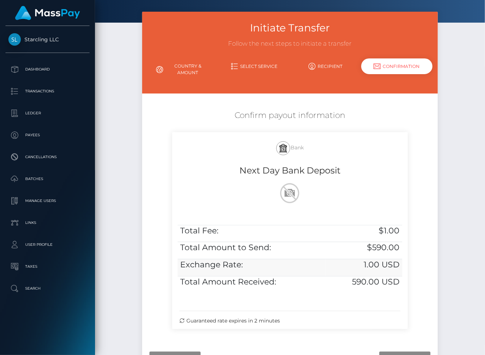
scroll to position [84, 0]
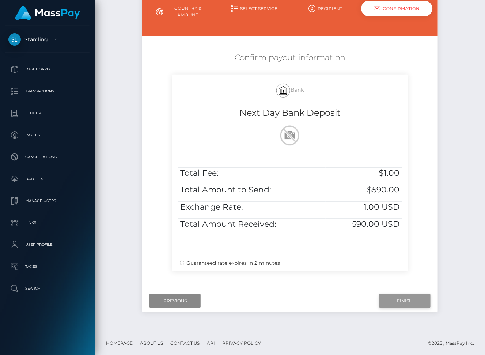
click at [397, 295] on input "Finish" at bounding box center [405, 301] width 51 height 14
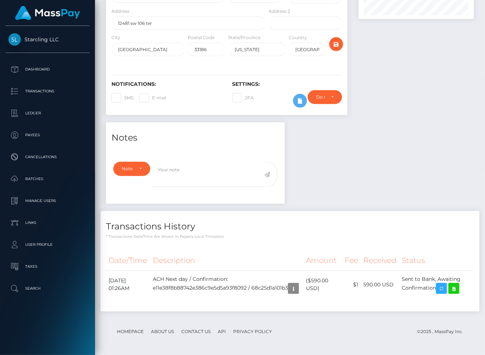
scroll to position [88, 116]
drag, startPoint x: 108, startPoint y: 276, endPoint x: 445, endPoint y: 285, distance: 336.5
click at [445, 285] on tr "[DATE] 01:26AM ACH Next day / Confirmation: e11e38f8b88742e386c9e5d5a93f8092 / …" at bounding box center [290, 285] width 368 height 28
copy tr "[DATE] 01:26AM ACH Next day / Confirmation: e11e38f8b88742e386c9e5d5a93f8092 / …"
click at [459, 286] on icon at bounding box center [454, 289] width 9 height 9
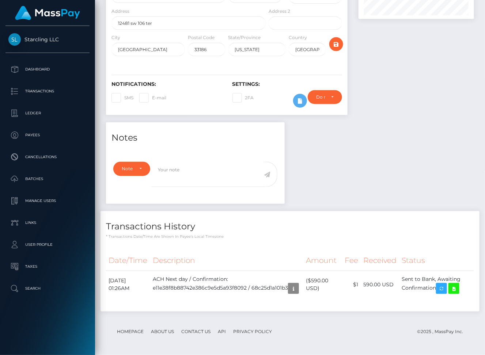
scroll to position [0, 0]
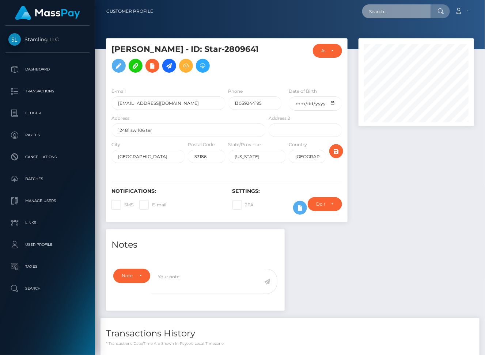
click at [399, 12] on input "text" at bounding box center [396, 11] width 69 height 14
paste input "2846891"
click at [397, 10] on input "2846891" at bounding box center [396, 11] width 69 height 14
paste input "16492"
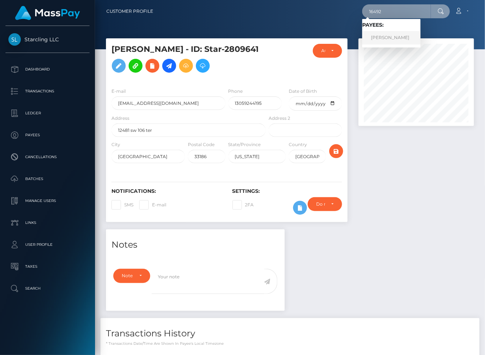
type input "16492"
click at [397, 37] on link "Stef Janssen" at bounding box center [391, 38] width 59 height 14
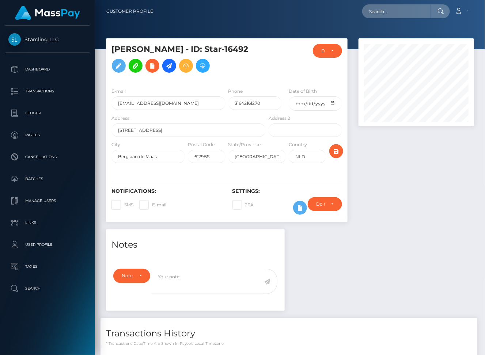
scroll to position [88, 116]
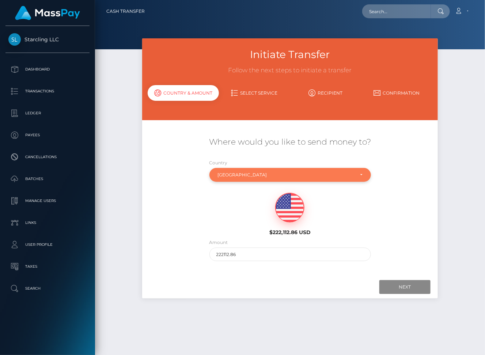
click at [244, 174] on div "[GEOGRAPHIC_DATA]" at bounding box center [286, 175] width 136 height 6
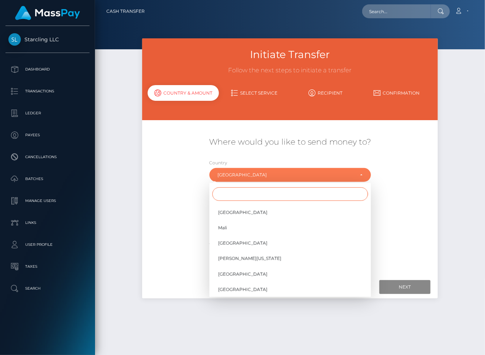
click at [233, 192] on input "Search" at bounding box center [290, 195] width 156 height 14
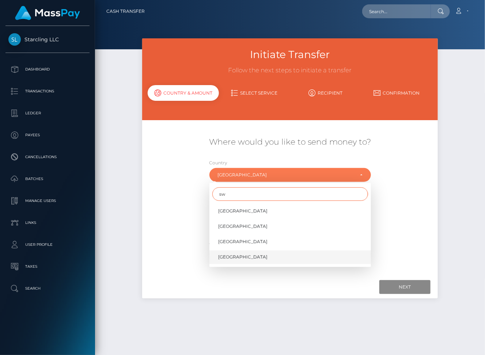
type input "sw"
click at [239, 257] on span "Switzerland" at bounding box center [242, 257] width 49 height 7
select select "CHE"
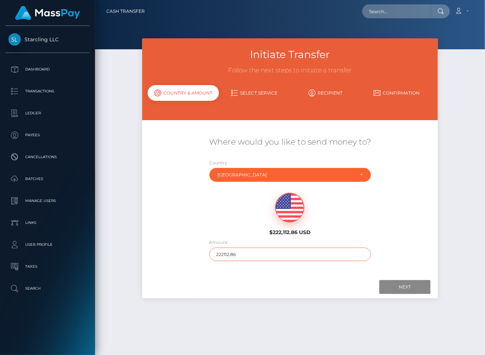
click at [230, 255] on input "222112.86" at bounding box center [291, 255] width 162 height 14
type input "10"
click at [393, 284] on input "Next" at bounding box center [405, 287] width 51 height 14
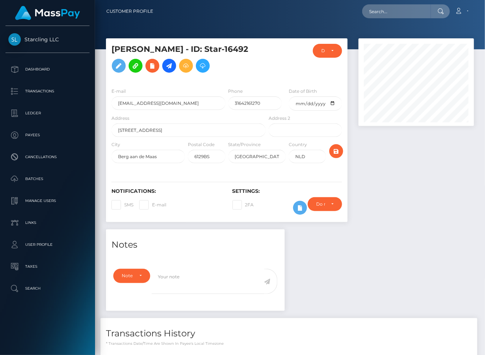
scroll to position [88, 116]
click at [40, 135] on p "Payees" at bounding box center [47, 135] width 78 height 11
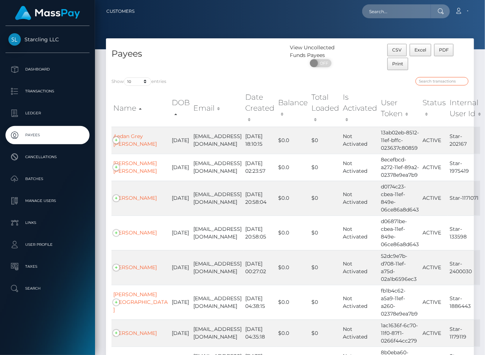
click at [439, 80] on input "search" at bounding box center [442, 81] width 53 height 8
paste input "[URL][DOMAIN_NAME]"
type input "[URL][DOMAIN_NAME]"
paste input "[GEOGRAPHIC_DATA]"
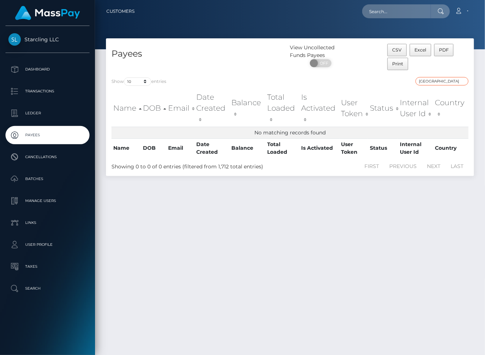
type input "[GEOGRAPHIC_DATA]"
click at [388, 9] on input "text" at bounding box center [396, 11] width 69 height 14
paste input "[GEOGRAPHIC_DATA]"
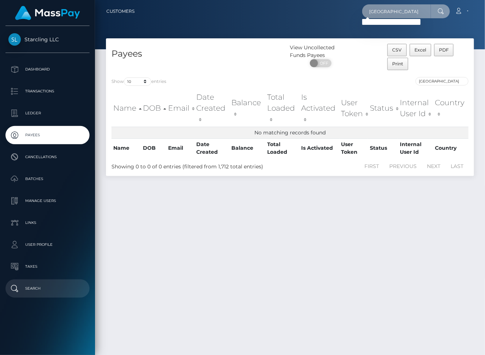
type input "[GEOGRAPHIC_DATA]"
click at [35, 286] on p "Search" at bounding box center [47, 288] width 78 height 11
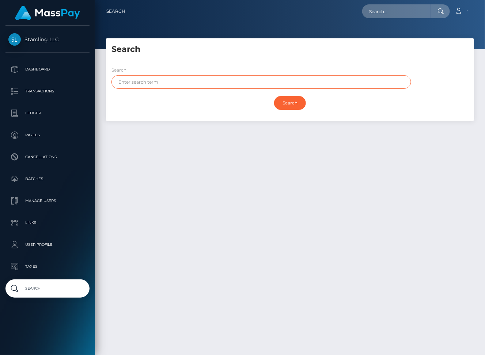
click at [169, 85] on input "text" at bounding box center [262, 82] width 300 height 14
paste input "[GEOGRAPHIC_DATA]"
type input "[GEOGRAPHIC_DATA]"
click at [284, 99] on input "Search" at bounding box center [290, 103] width 32 height 14
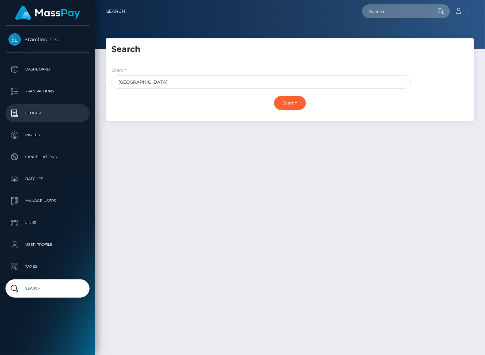
click at [42, 111] on p "Ledger" at bounding box center [47, 113] width 78 height 11
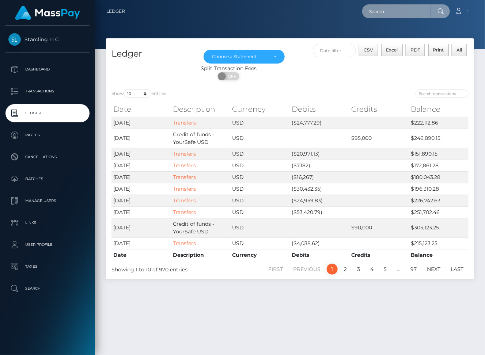
click at [389, 13] on input "text" at bounding box center [396, 11] width 69 height 14
paste input "[GEOGRAPHIC_DATA]"
type input "[GEOGRAPHIC_DATA]"
click at [442, 93] on input "search" at bounding box center [442, 94] width 53 height 8
paste input "[GEOGRAPHIC_DATA]"
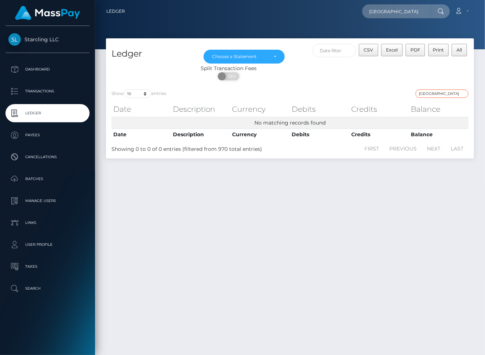
click at [430, 95] on input "[GEOGRAPHIC_DATA]" at bounding box center [442, 94] width 53 height 8
paste input "CHF"
type input "CHF"
click at [415, 15] on input "[GEOGRAPHIC_DATA]" at bounding box center [396, 11] width 69 height 14
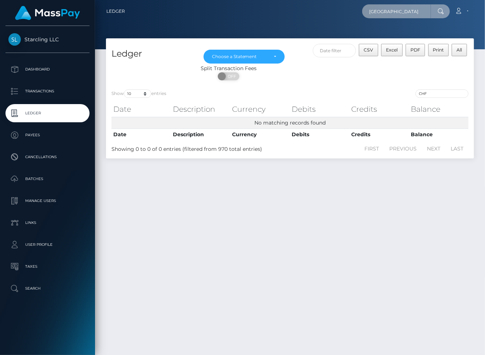
click at [415, 15] on input "[GEOGRAPHIC_DATA]" at bounding box center [396, 11] width 69 height 14
paste input "165856"
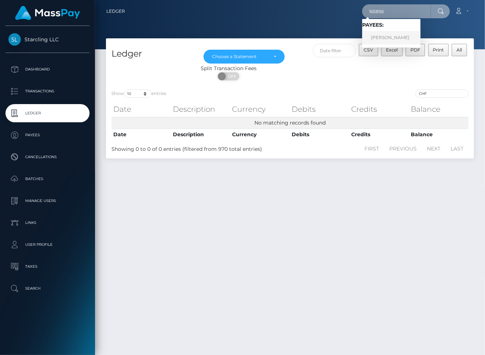
type input "165856"
click at [404, 39] on link "[PERSON_NAME]" at bounding box center [391, 38] width 59 height 14
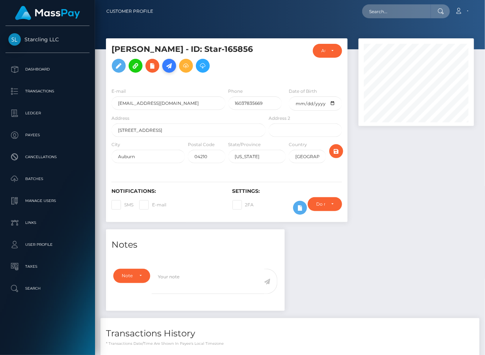
click at [165, 71] on icon at bounding box center [169, 65] width 9 height 9
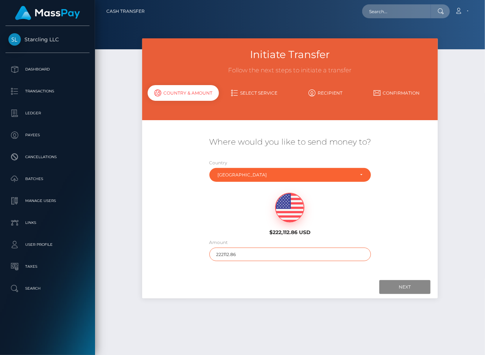
click at [223, 255] on input "222112.86" at bounding box center [291, 255] width 162 height 14
type input "2300"
click at [407, 289] on input "Next" at bounding box center [405, 287] width 51 height 14
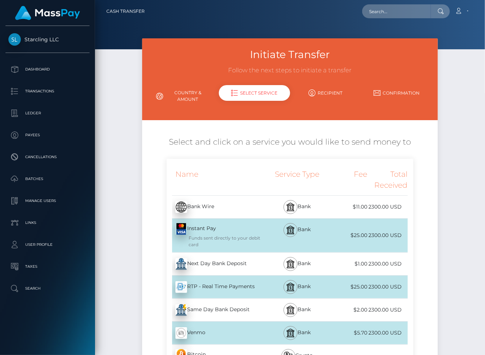
click at [239, 262] on div "Next Day Bank Deposit - USD" at bounding box center [217, 264] width 101 height 20
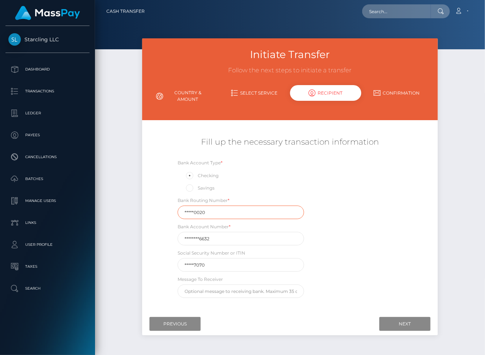
click at [211, 212] on input "*****0020" at bounding box center [241, 213] width 127 height 14
paste input "06400"
type input "064000020"
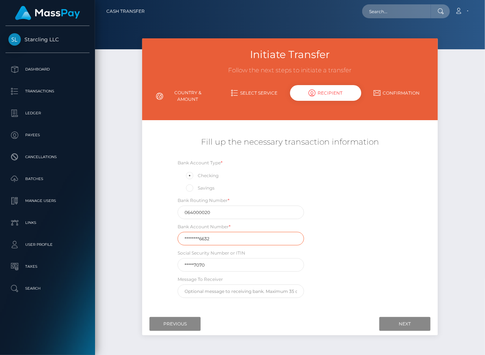
click at [194, 239] on input "********6632" at bounding box center [241, 239] width 127 height 14
paste input "44401437"
type input "444014376632"
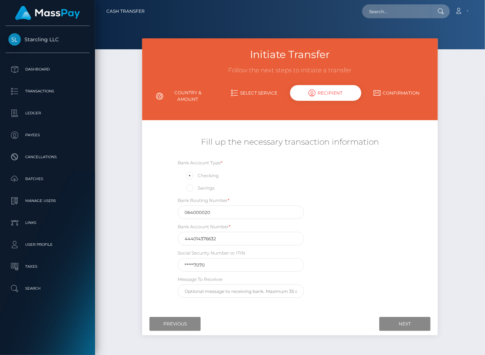
click at [363, 273] on div "Bank Account Type * Checking Savings Bank Routing Number * [US_BANK_ROUTING_MIC…" at bounding box center [290, 230] width 246 height 143
click at [395, 322] on input "Next" at bounding box center [405, 324] width 51 height 14
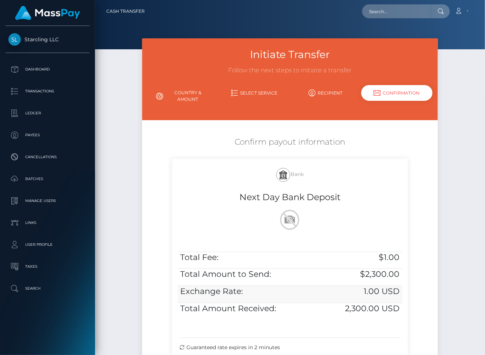
scroll to position [39, 0]
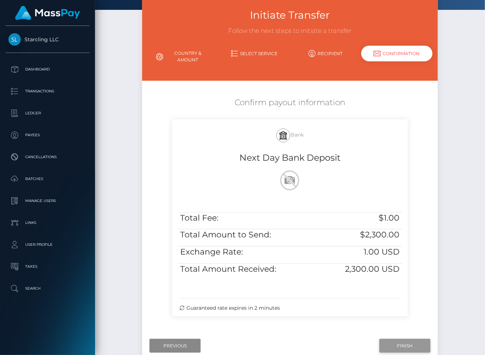
click at [394, 351] on input "Finish" at bounding box center [405, 346] width 51 height 14
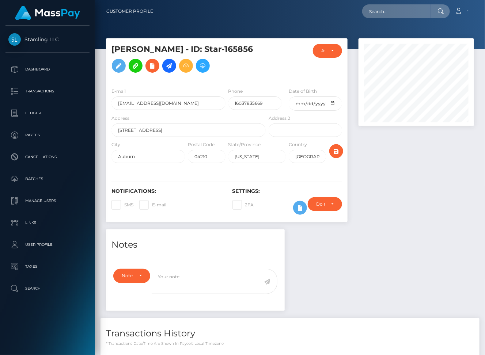
scroll to position [94, 0]
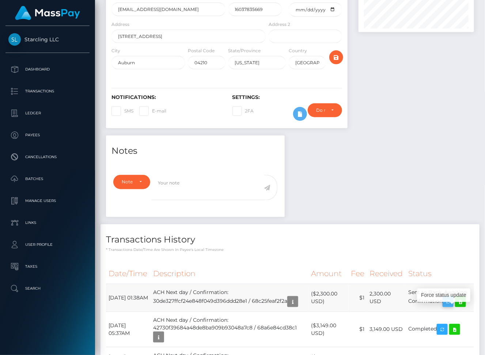
drag, startPoint x: 109, startPoint y: 302, endPoint x: 451, endPoint y: 309, distance: 342.0
click at [451, 309] on tr "[DATE] 01:38AM ACH Next day / Confirmation: 30de327ffcf24e848f049d396ddd28e1 / …" at bounding box center [290, 298] width 368 height 28
copy tr "[DATE] 01:38AM ACH Next day / Confirmation: 30de327ffcf24e848f049d396ddd28e1 / …"
click at [464, 307] on icon at bounding box center [460, 302] width 9 height 9
